Goal: Task Accomplishment & Management: Complete application form

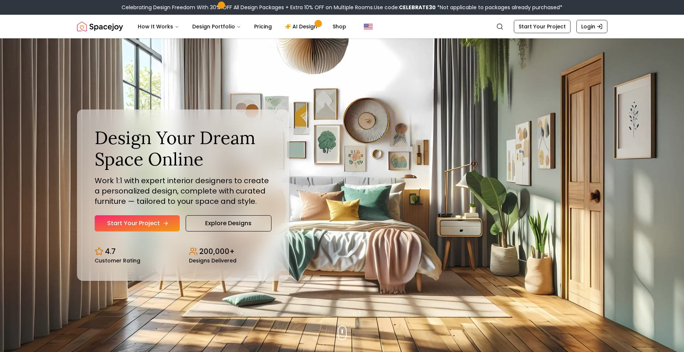
click at [139, 224] on link "Start Your Project" at bounding box center [137, 223] width 85 height 16
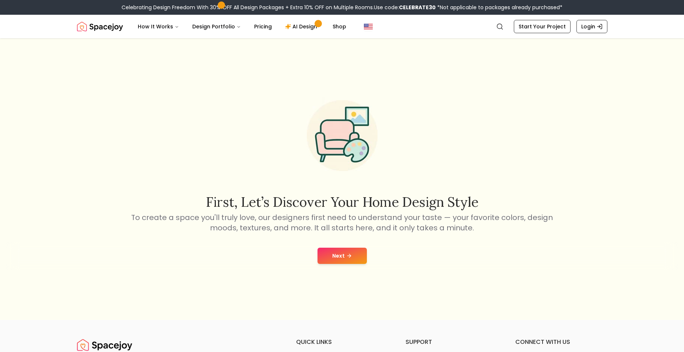
click at [350, 257] on icon at bounding box center [349, 256] width 6 height 6
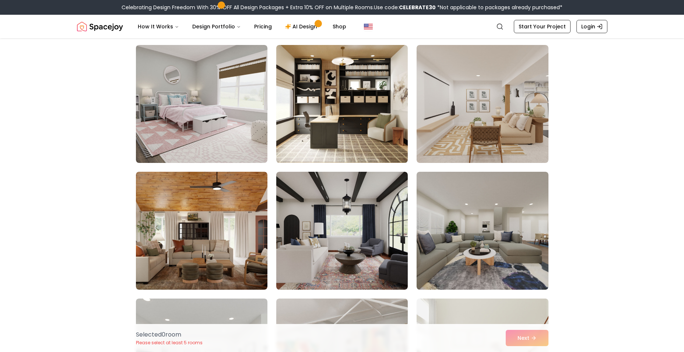
scroll to position [37, 0]
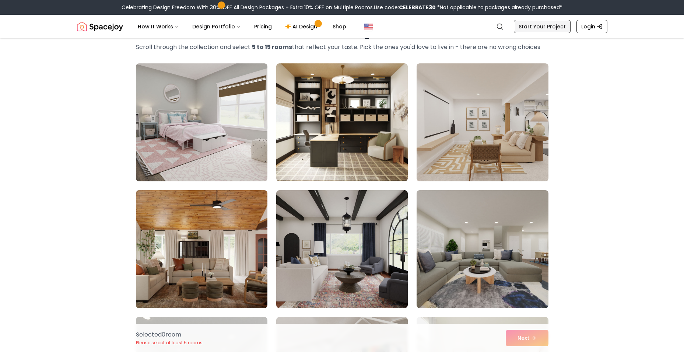
click at [560, 24] on link "Start Your Project" at bounding box center [542, 26] width 57 height 13
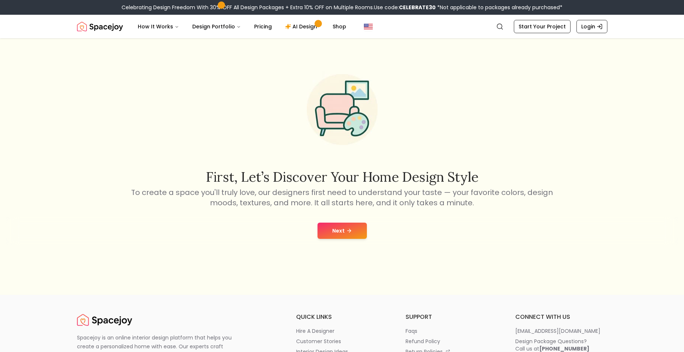
click at [340, 231] on button "Next" at bounding box center [341, 230] width 49 height 16
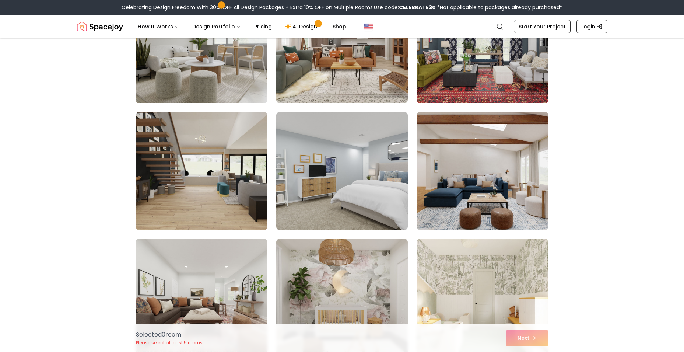
scroll to position [1768, 0]
